Goal: Information Seeking & Learning: Learn about a topic

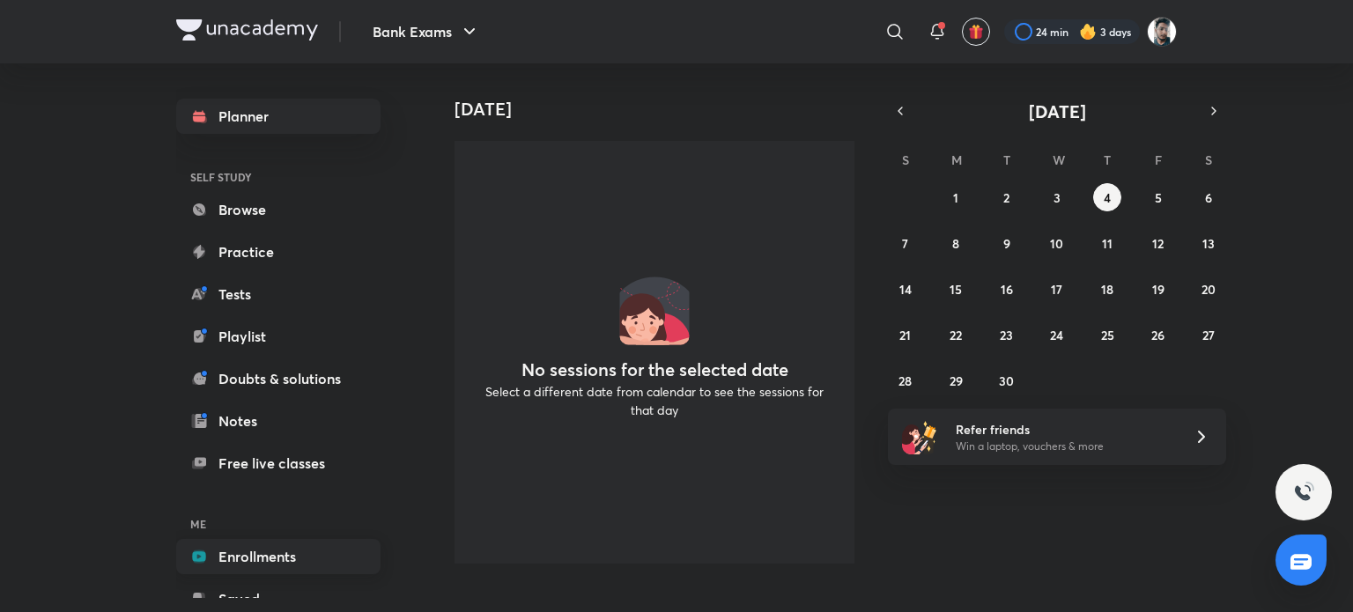
click at [277, 566] on link "Enrollments" at bounding box center [278, 556] width 204 height 35
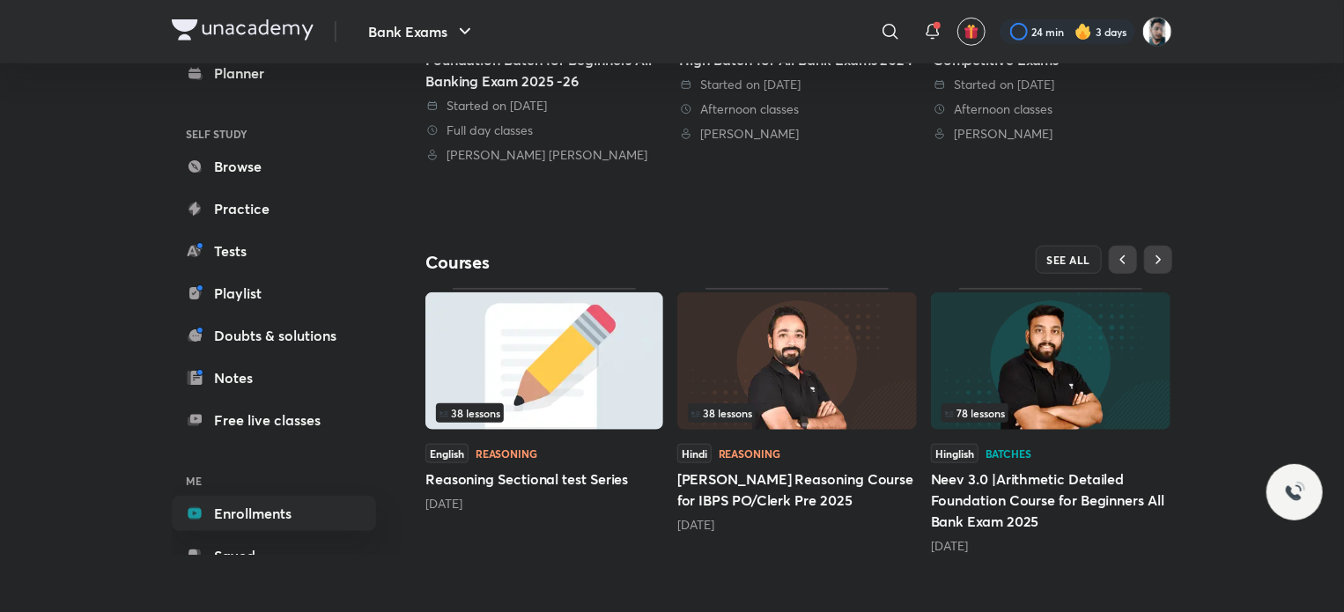
scroll to position [623, 0]
click at [891, 418] on div "38 lessons" at bounding box center [797, 412] width 218 height 19
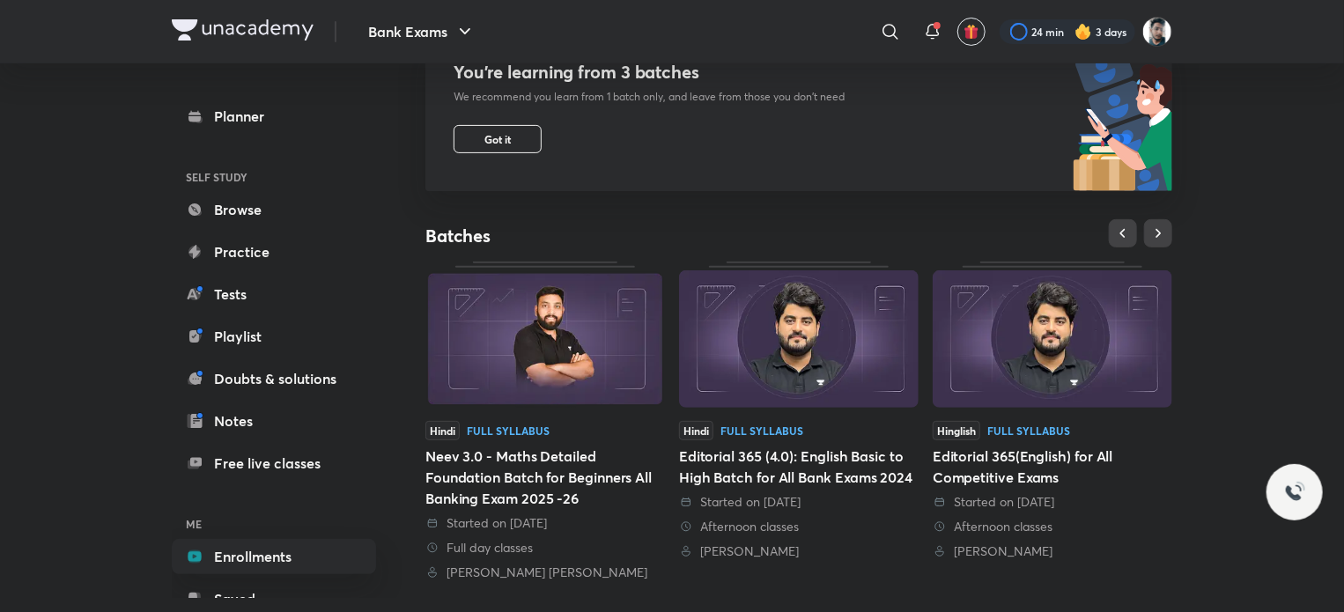
scroll to position [264, 0]
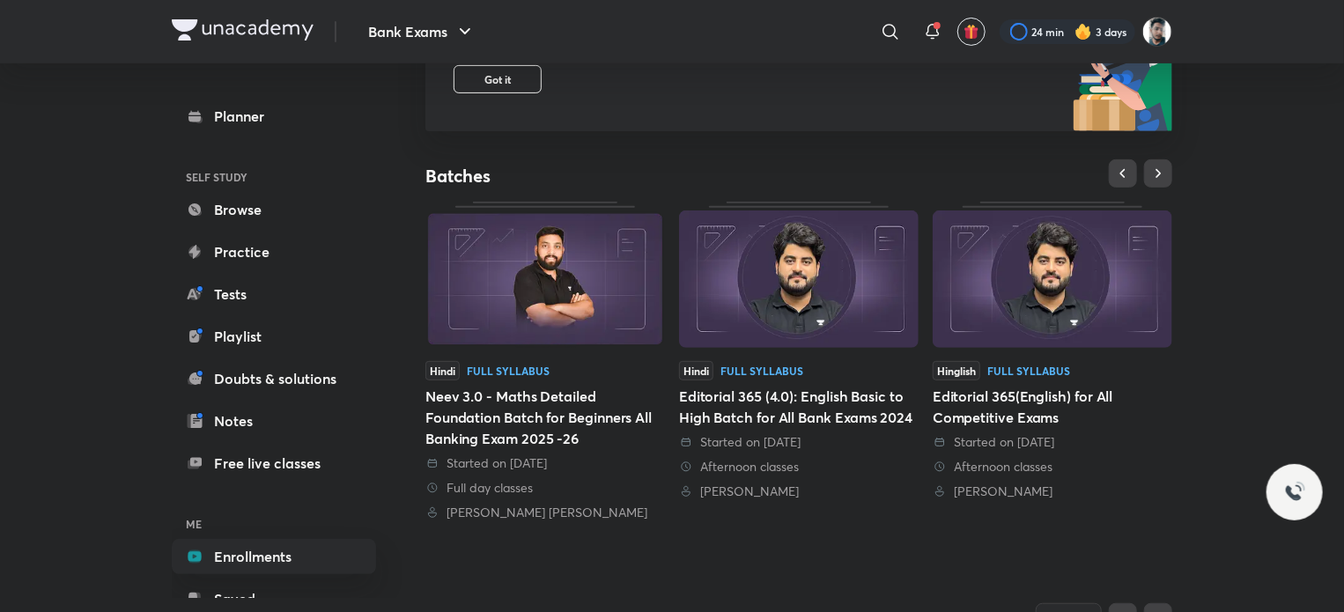
click at [1069, 285] on img at bounding box center [1053, 279] width 240 height 137
click at [826, 104] on div "You’re learning from 3 batches We recommend you learn from 1 batch only, and le…" at bounding box center [634, 56] width 419 height 151
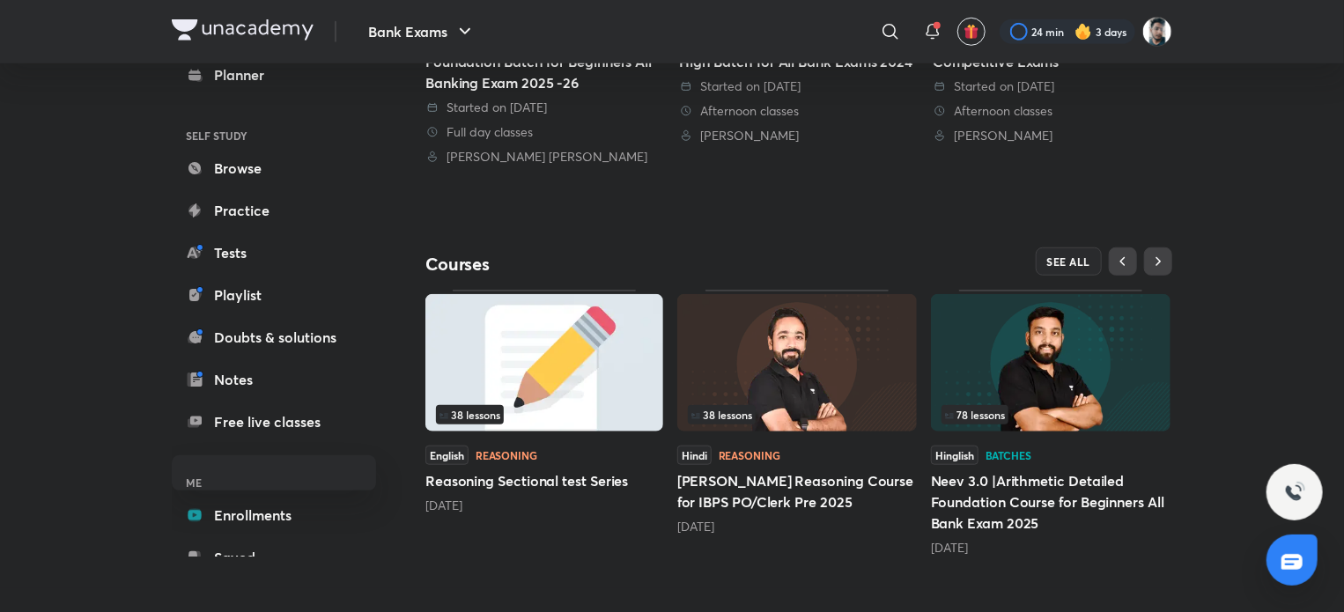
scroll to position [623, 0]
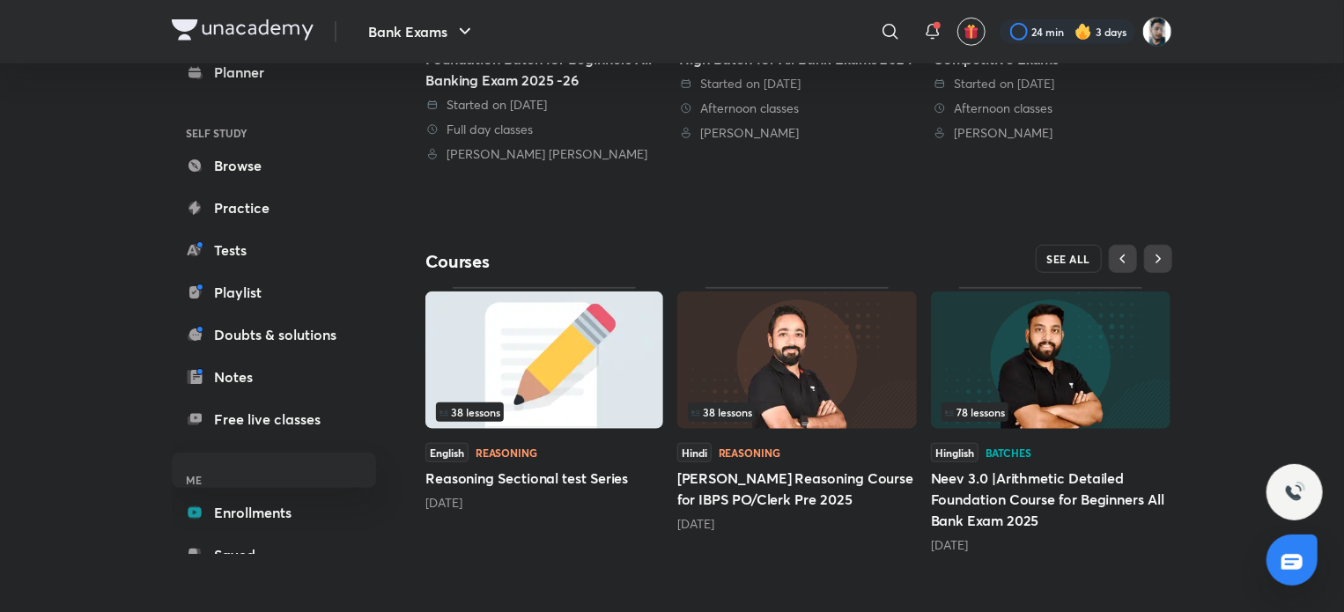
click at [1072, 260] on span "SEE ALL" at bounding box center [1069, 259] width 44 height 12
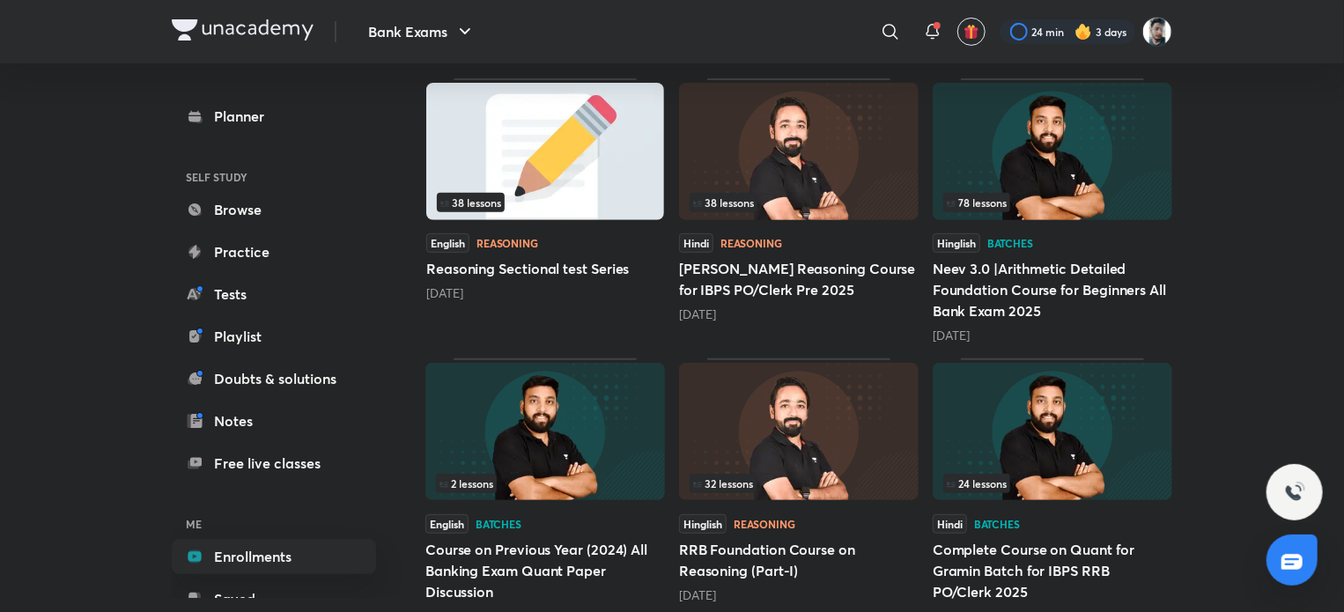
scroll to position [264, 0]
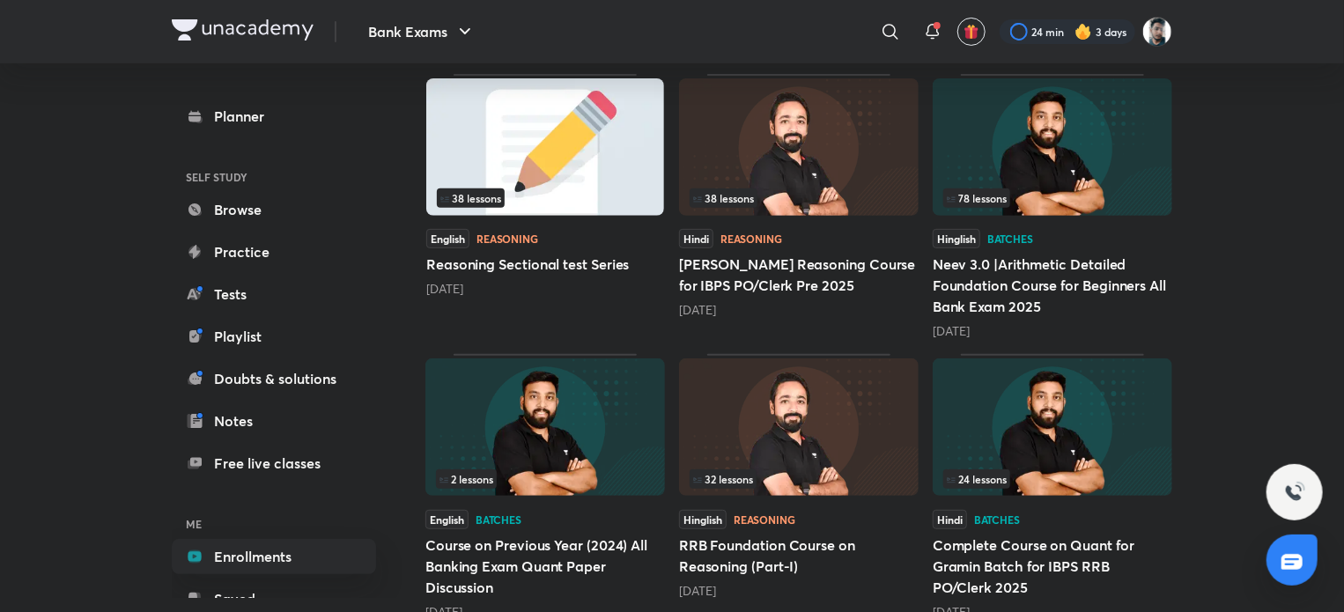
click at [1087, 197] on div "78 lessons" at bounding box center [1052, 198] width 218 height 19
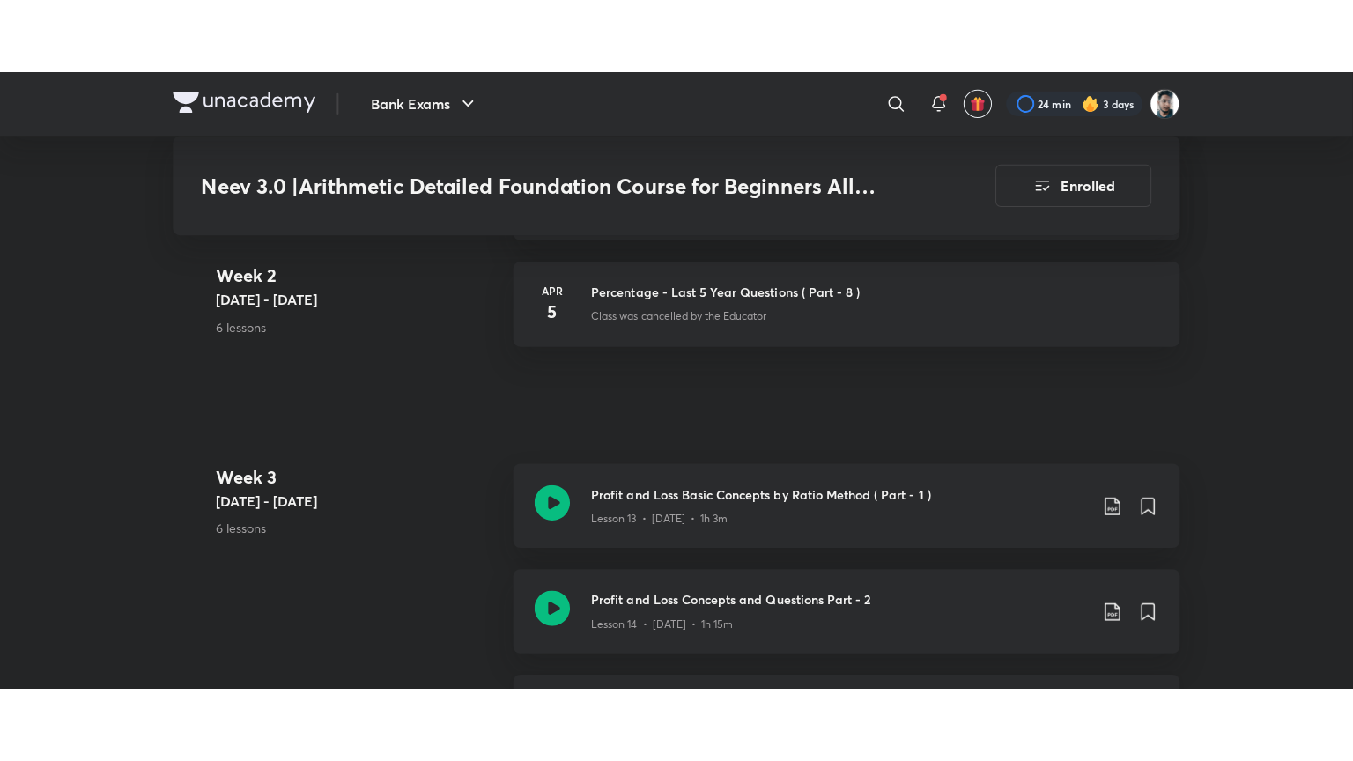
scroll to position [2202, 0]
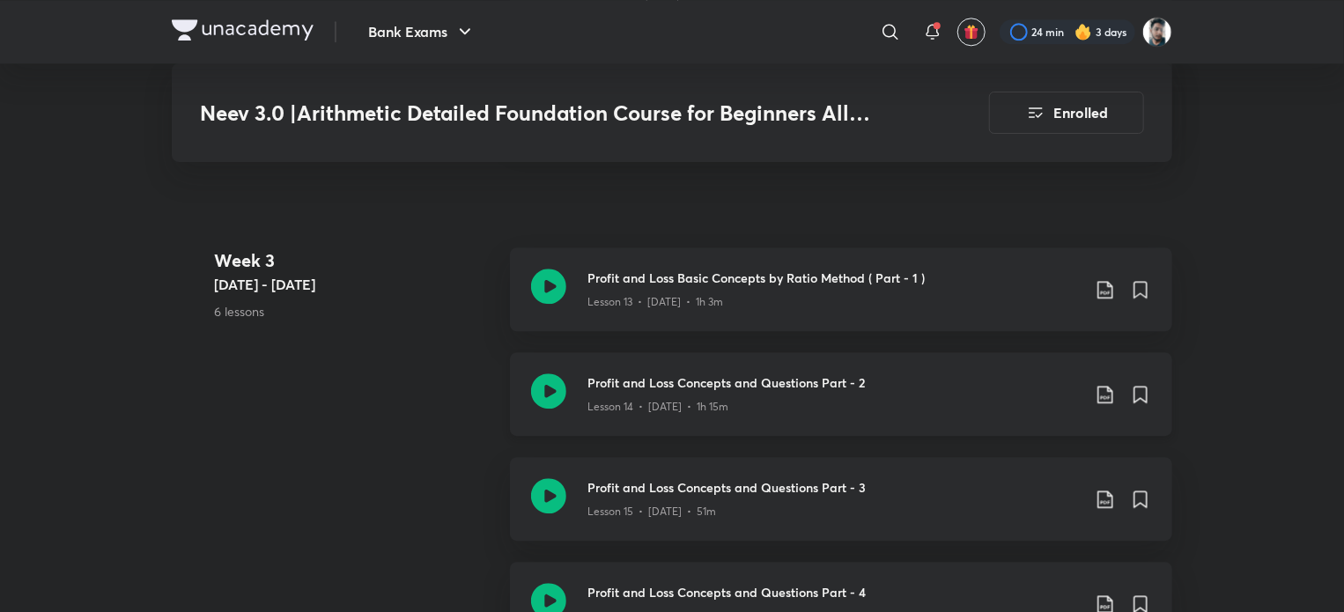
click at [543, 374] on icon at bounding box center [548, 391] width 35 height 35
click at [546, 272] on icon at bounding box center [548, 286] width 35 height 35
